Goal: Navigation & Orientation: Go to known website

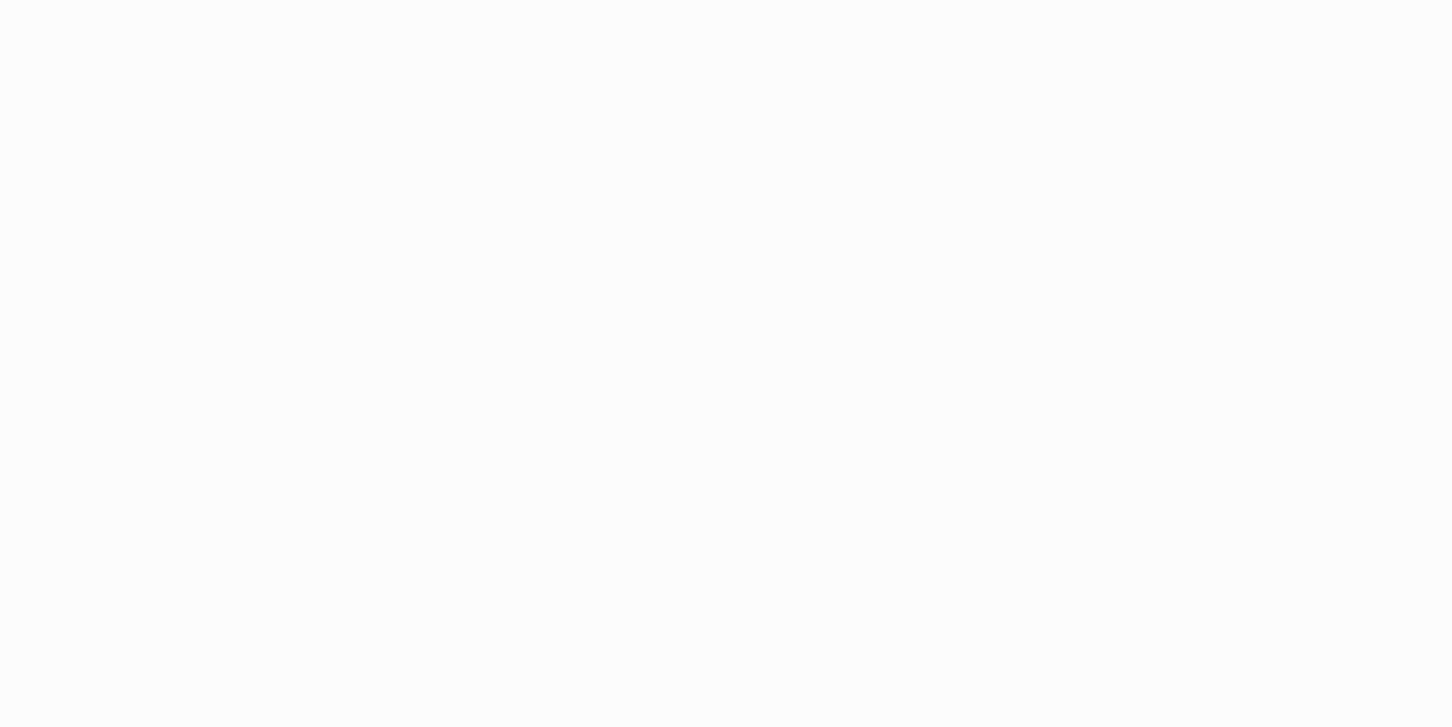
click at [913, 67] on body at bounding box center [726, 363] width 1452 height 727
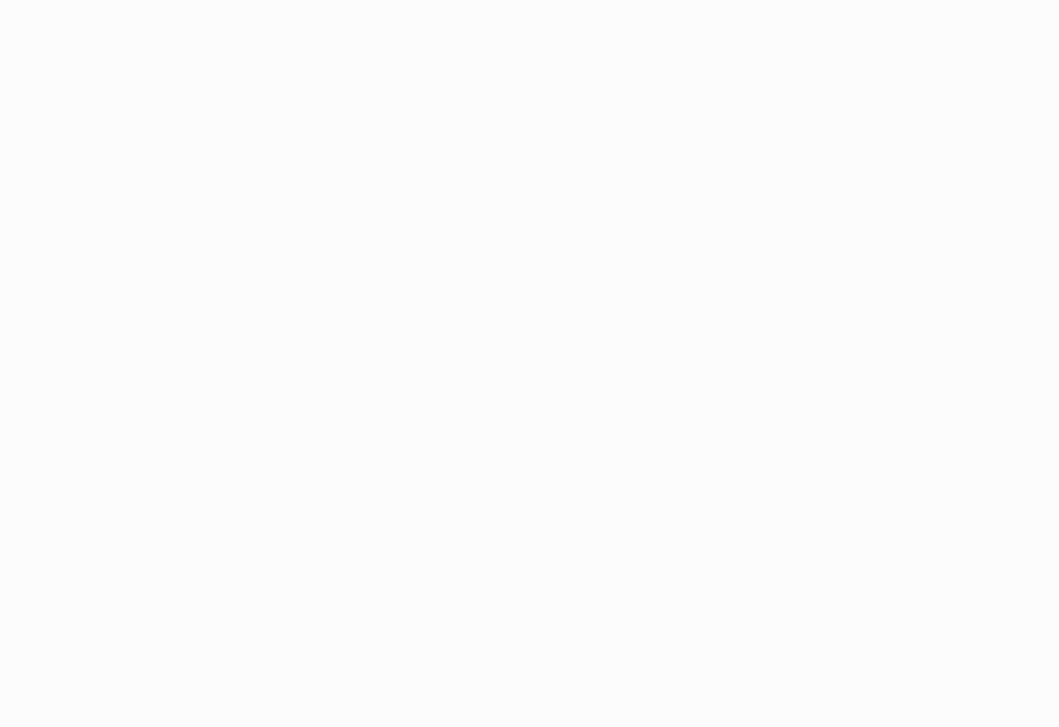
click at [821, 399] on body at bounding box center [529, 363] width 1059 height 727
click at [389, 114] on body at bounding box center [529, 363] width 1059 height 727
